Goal: Find specific page/section: Find specific page/section

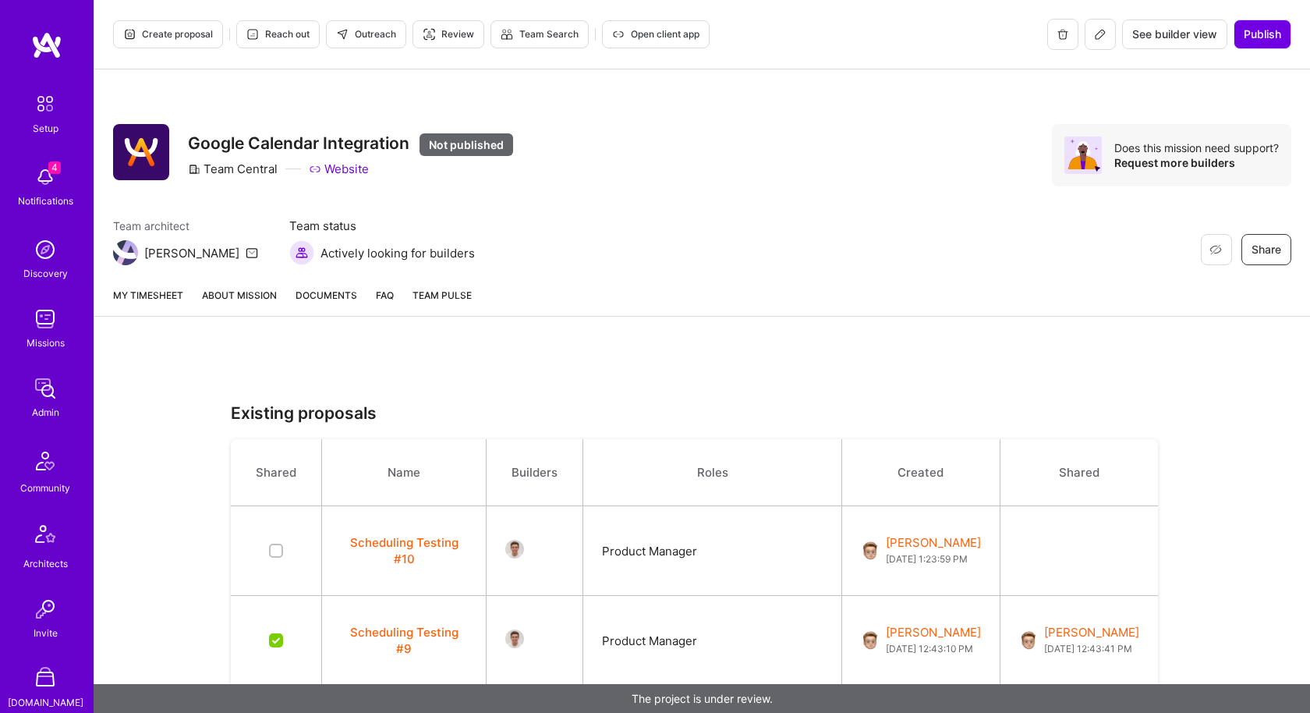
click at [51, 313] on img at bounding box center [45, 318] width 31 height 31
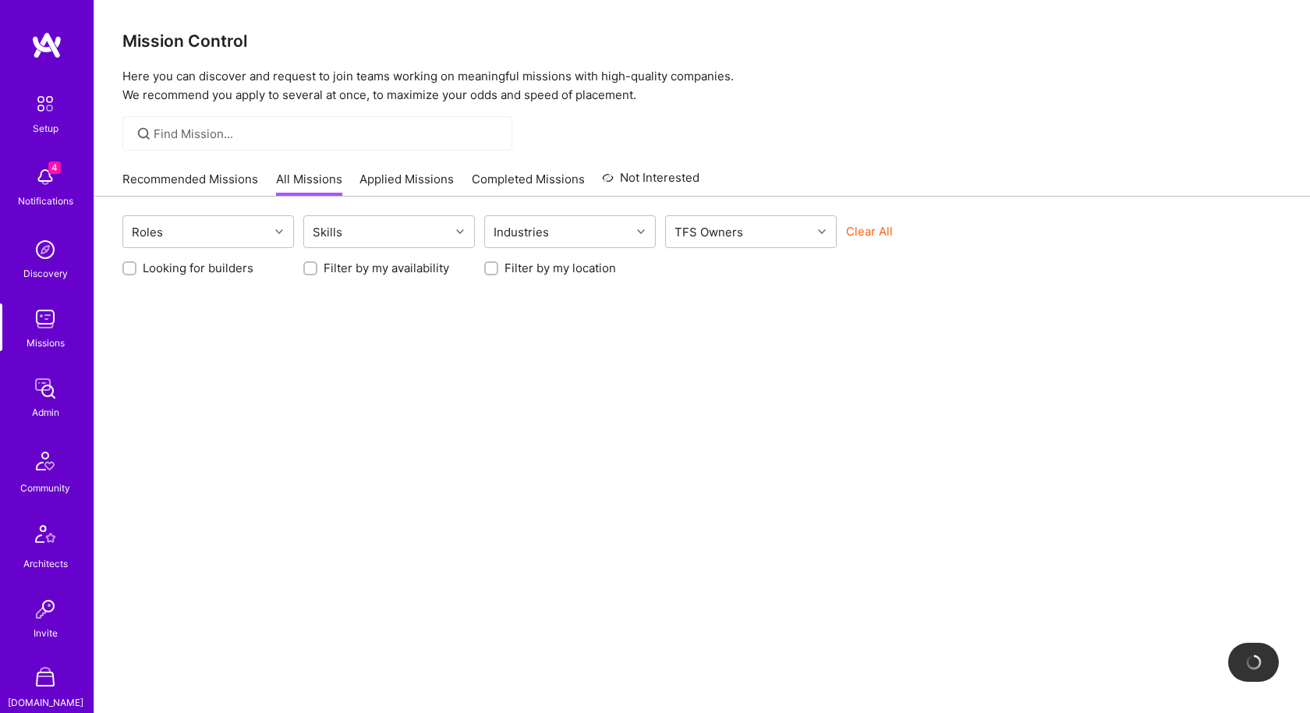
click at [851, 229] on button "Clear All" at bounding box center [869, 231] width 47 height 16
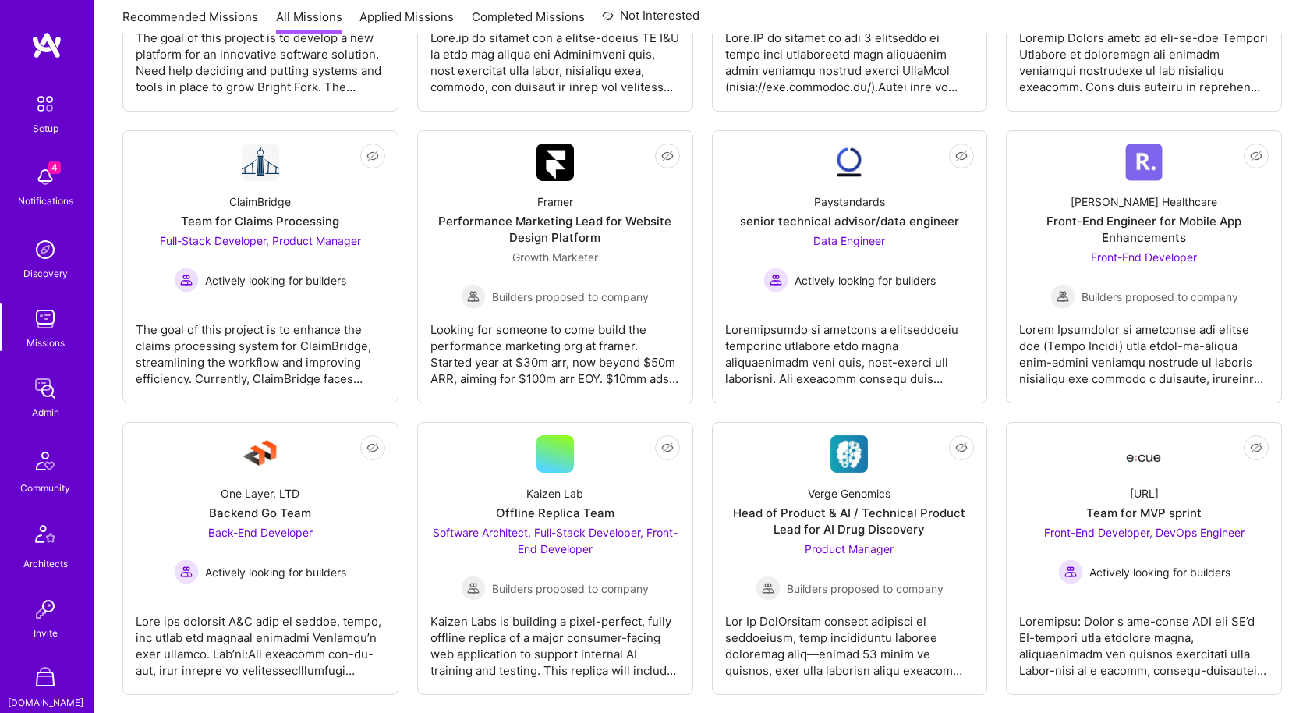
scroll to position [1891, 0]
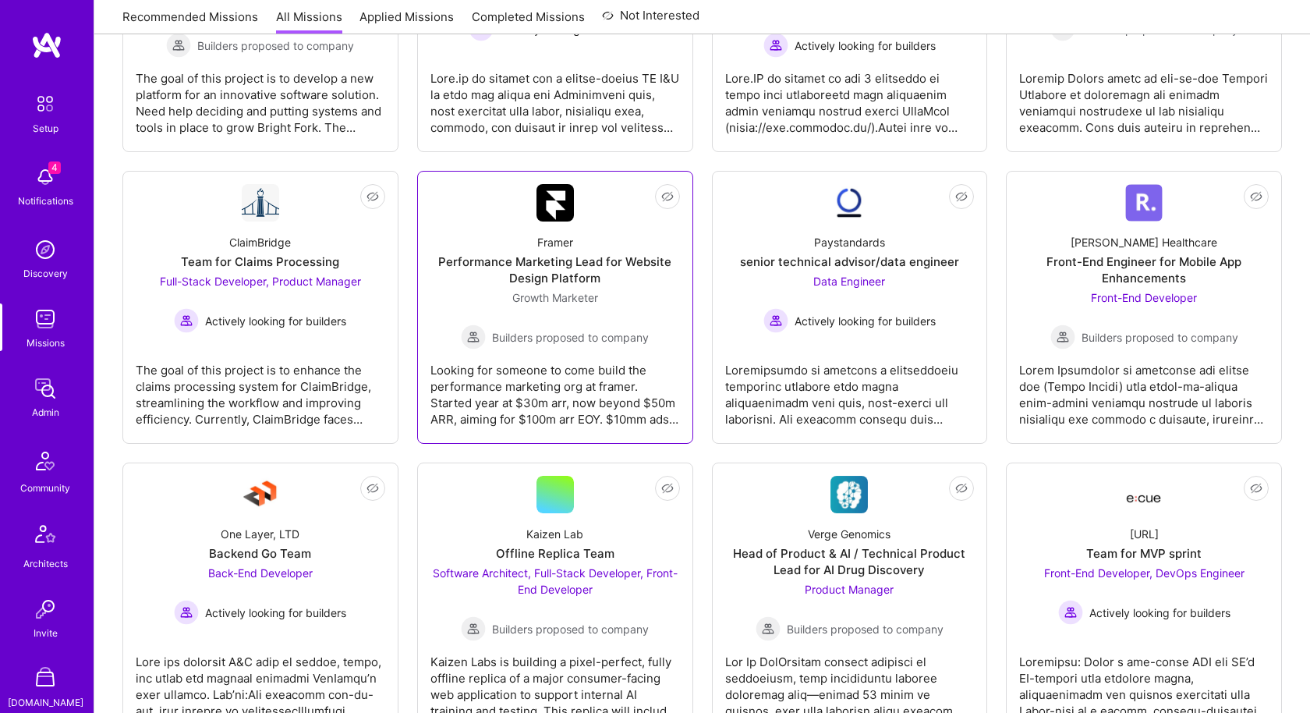
click at [634, 289] on div "Growth Marketer Builders proposed to company" at bounding box center [555, 319] width 188 height 60
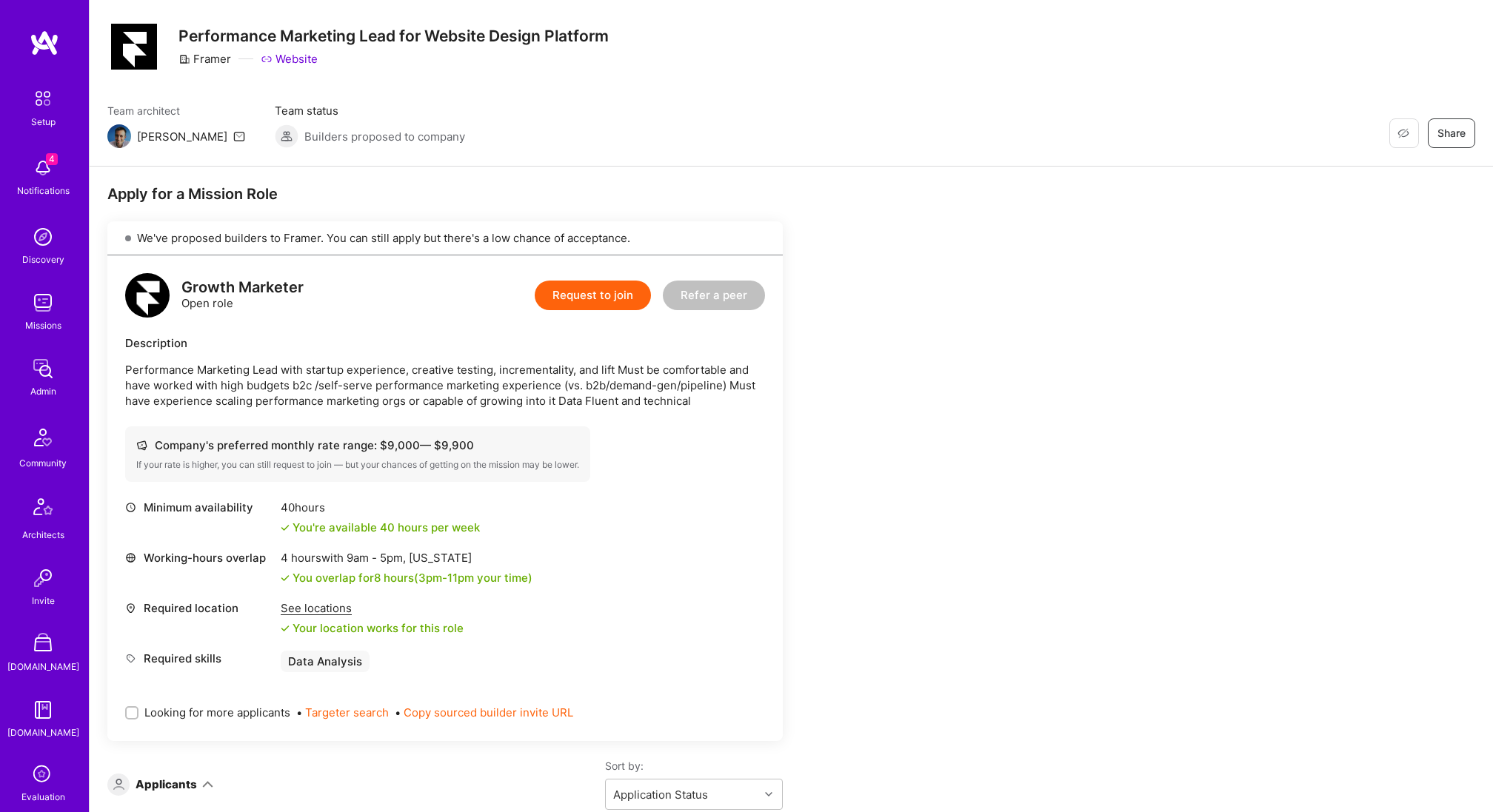
scroll to position [91, 0]
